Goal: Find contact information: Find contact information

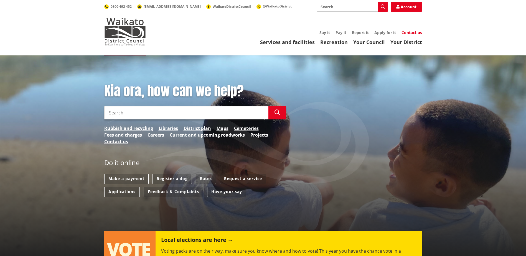
click at [413, 34] on link "Contact us" at bounding box center [411, 32] width 21 height 5
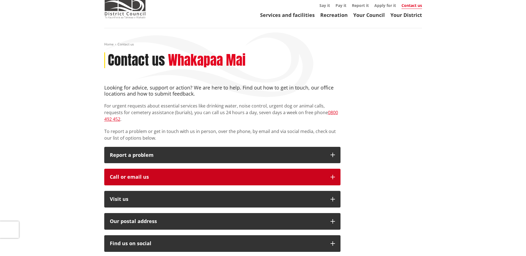
scroll to position [27, 0]
click at [332, 175] on icon "button" at bounding box center [332, 177] width 4 height 4
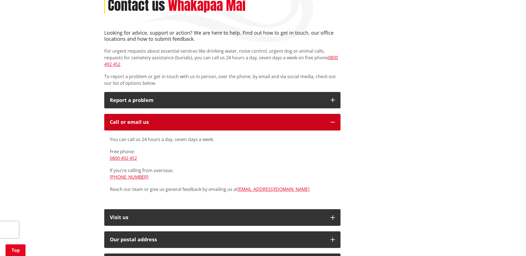
scroll to position [82, 0]
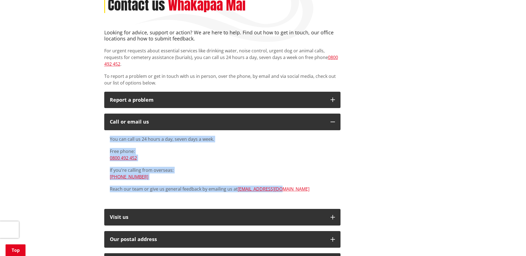
drag, startPoint x: 110, startPoint y: 131, endPoint x: 307, endPoint y: 186, distance: 203.9
click at [307, 186] on div "You can call us 24 hours a day, seven days a week. Free phone: 0800 492 452 If …" at bounding box center [222, 164] width 225 height 57
copy div "You can call us 24 hours a day, seven days a week. Free phone: 0800 492 452 If …"
